Goal: Transaction & Acquisition: Purchase product/service

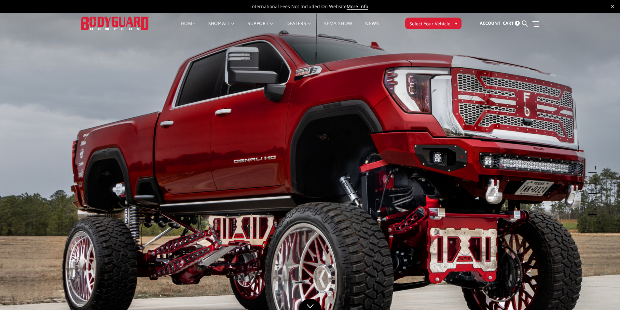
click at [344, 24] on link "SEMA Show" at bounding box center [338, 27] width 28 height 13
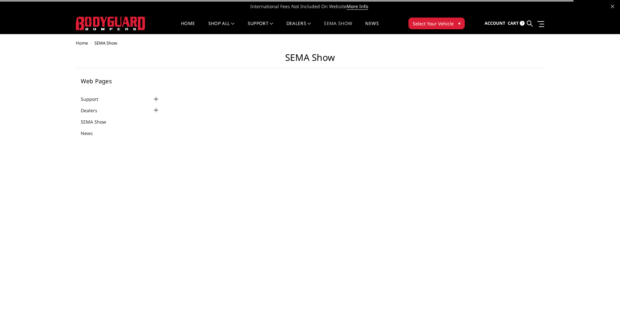
select select "US"
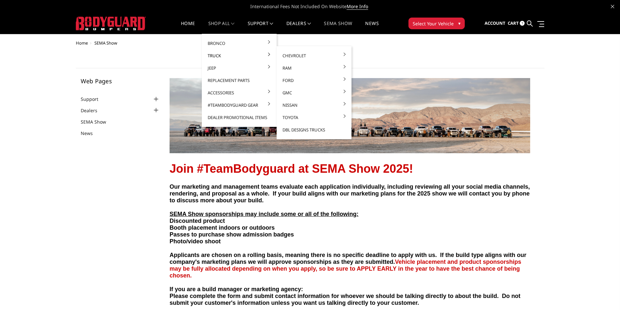
click at [223, 55] on link "Truck" at bounding box center [239, 55] width 70 height 12
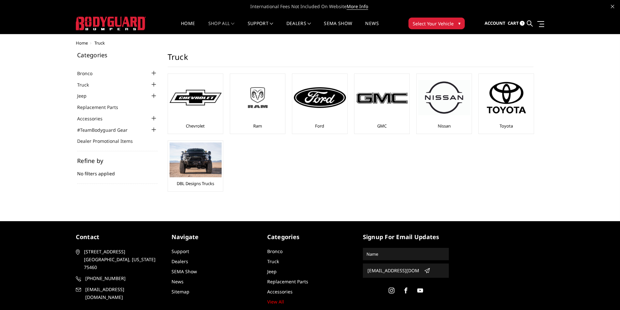
click at [250, 118] on div at bounding box center [258, 98] width 52 height 44
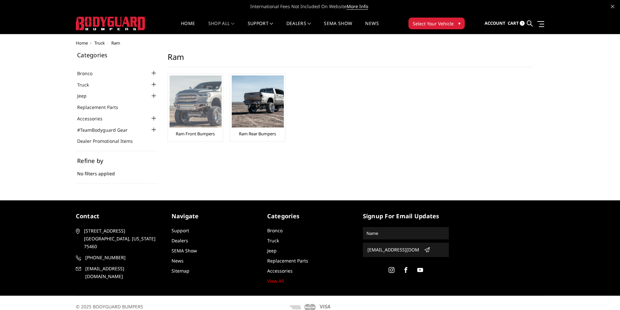
click at [192, 119] on img at bounding box center [196, 102] width 52 height 52
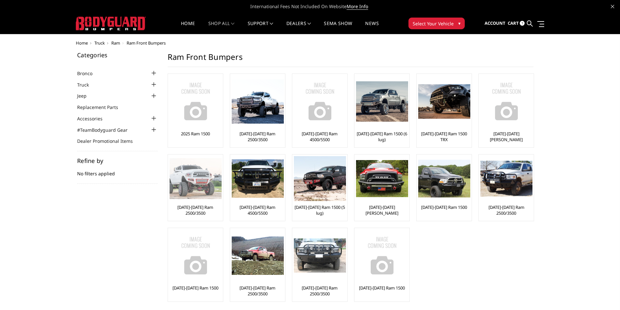
click at [204, 186] on img at bounding box center [196, 178] width 52 height 41
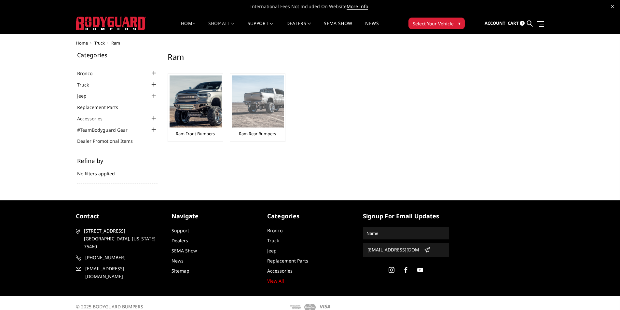
click at [251, 107] on img at bounding box center [258, 102] width 52 height 52
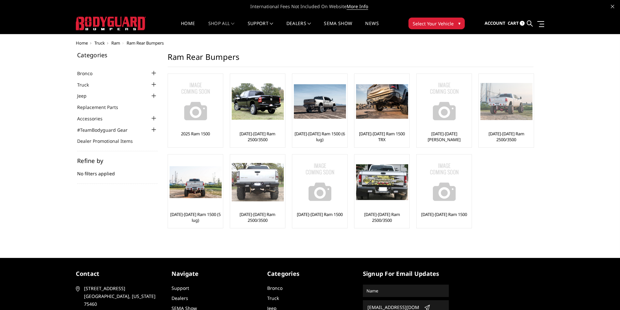
click at [514, 115] on img at bounding box center [507, 101] width 52 height 37
click at [511, 20] on span "Cart" at bounding box center [513, 23] width 11 height 6
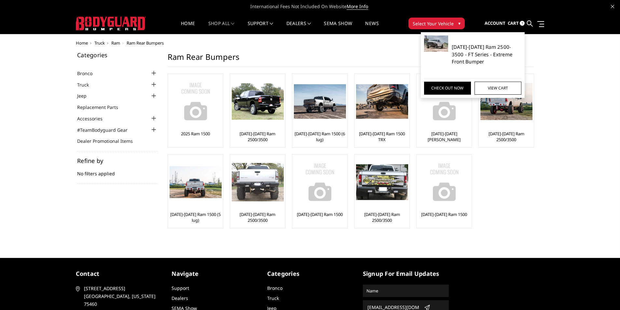
click at [497, 45] on link "[DATE]-[DATE] Ram 2500-3500 - FT Series - Extreme Front Bumper" at bounding box center [487, 54] width 70 height 22
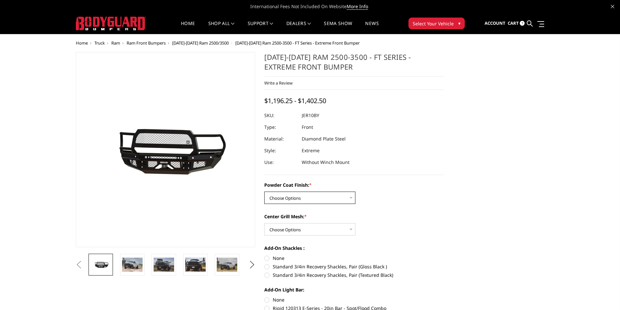
click at [321, 200] on select "Choose Options Bare Metal Gloss Black Powder Coat Textured Black Powder Coat" at bounding box center [309, 198] width 91 height 12
click at [264, 192] on select "Choose Options Bare Metal Gloss Black Powder Coat Textured Black Powder Coat" at bounding box center [309, 198] width 91 height 12
click at [337, 230] on select "Choose Options WITH Expanded Metal in Center Grill WITHOUT Expanded Metal in Ce…" at bounding box center [309, 229] width 91 height 12
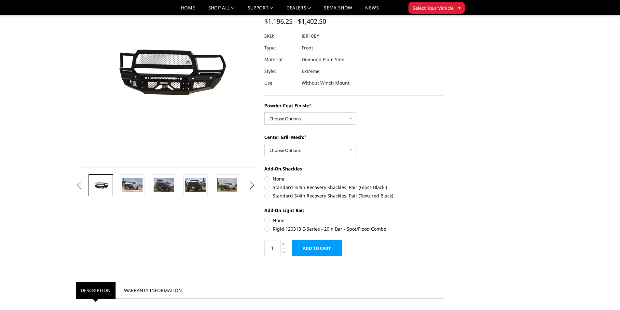
scroll to position [65, 0]
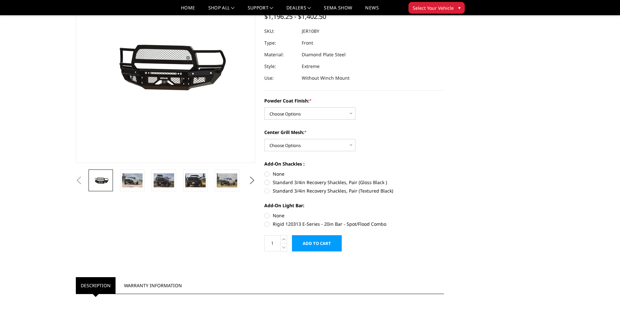
click at [270, 225] on label "Rigid 120313 E-Series - 20in Bar - Spot/Flood Combo" at bounding box center [354, 224] width 180 height 7
click at [444, 213] on input "Rigid 120313 E-Series - 20in Bar - Spot/Flood Combo" at bounding box center [444, 212] width 0 height 0
radio input "true"
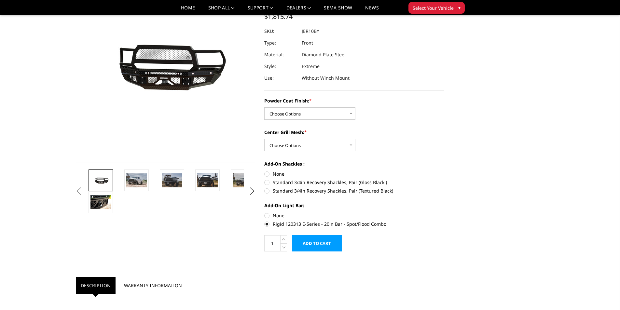
click at [270, 216] on label "None" at bounding box center [354, 215] width 180 height 7
click at [265, 213] on input "None" at bounding box center [264, 212] width 0 height 0
radio input "true"
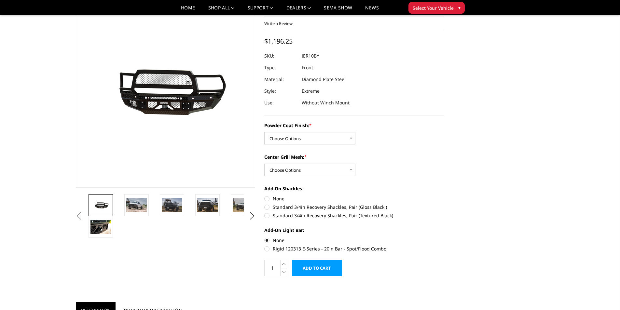
scroll to position [0, 0]
